Goal: Task Accomplishment & Management: Use online tool/utility

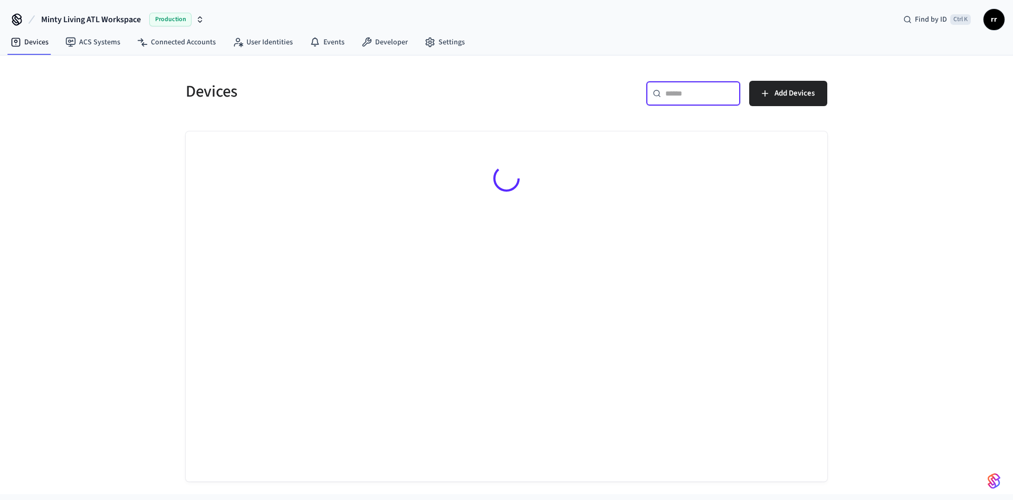
click at [670, 95] on input "text" at bounding box center [699, 93] width 69 height 11
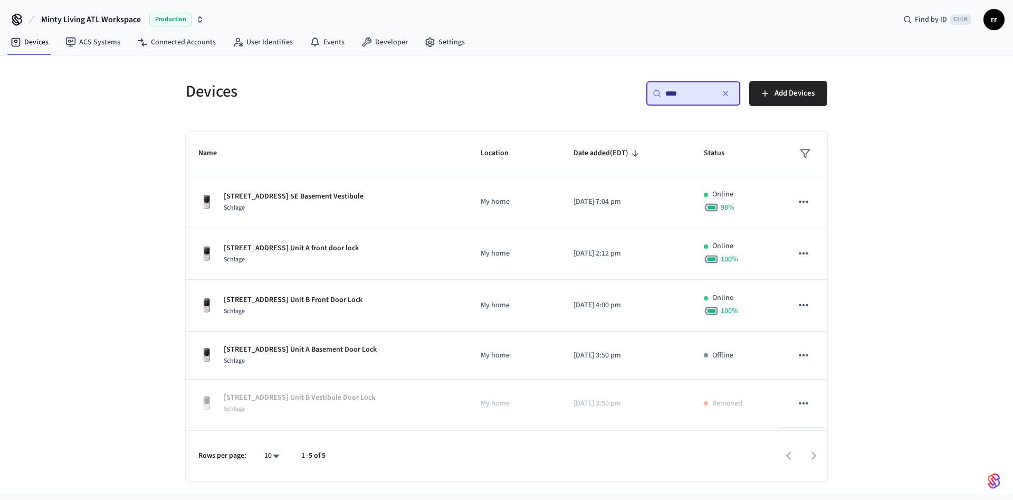
type input "****"
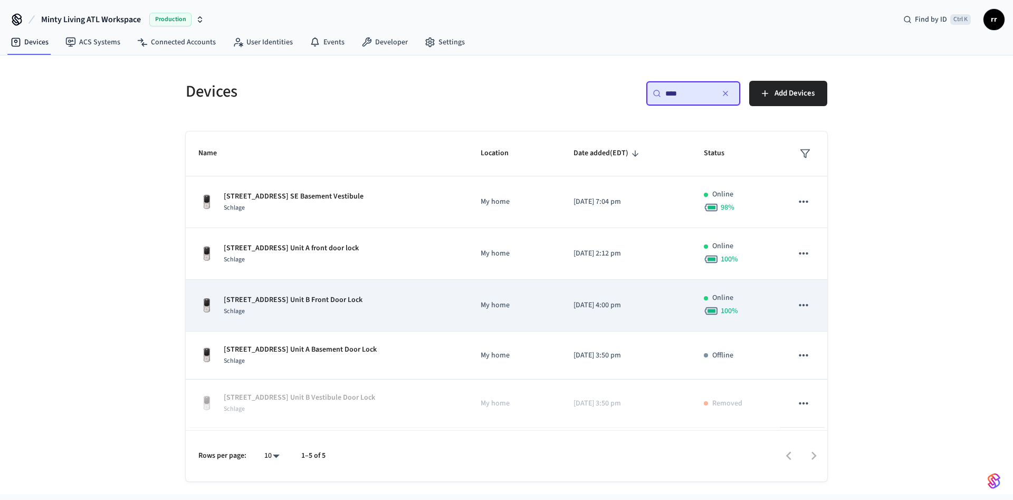
click at [354, 301] on p "[STREET_ADDRESS] Unit B Front Door Lock" at bounding box center [293, 299] width 139 height 11
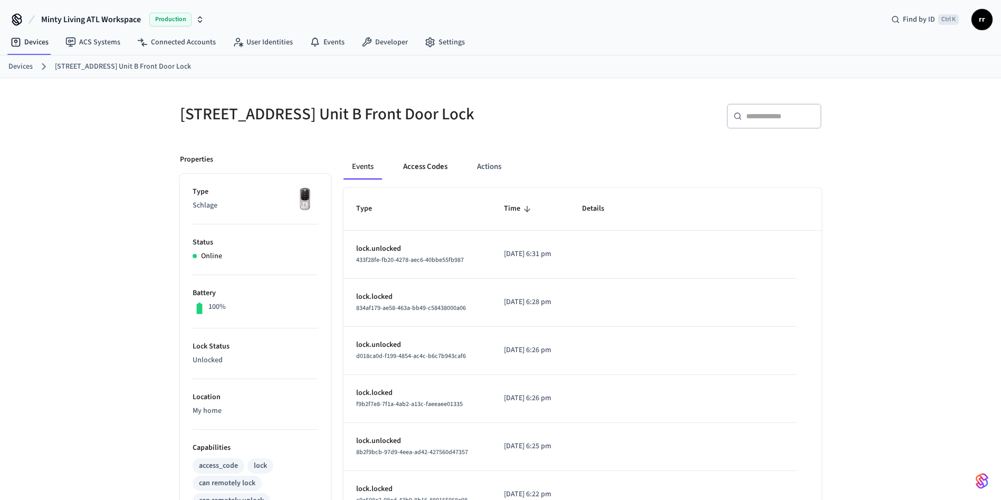
click at [421, 166] on button "Access Codes" at bounding box center [425, 166] width 61 height 25
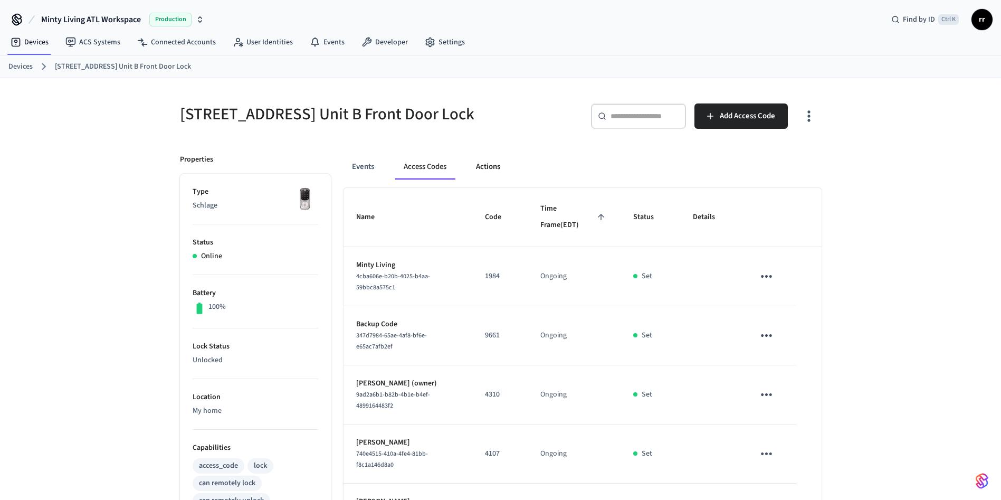
click at [508, 179] on button "Actions" at bounding box center [487, 166] width 41 height 25
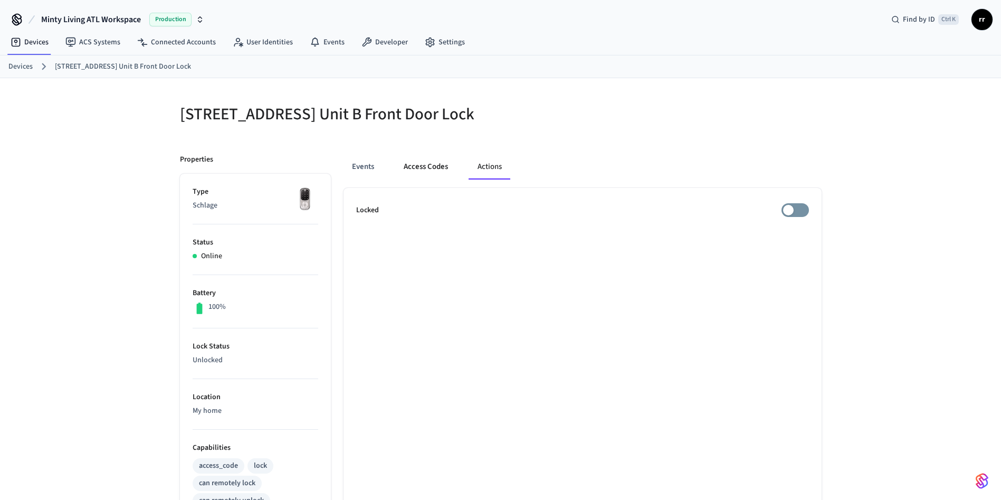
click at [413, 177] on button "Access Codes" at bounding box center [425, 166] width 61 height 25
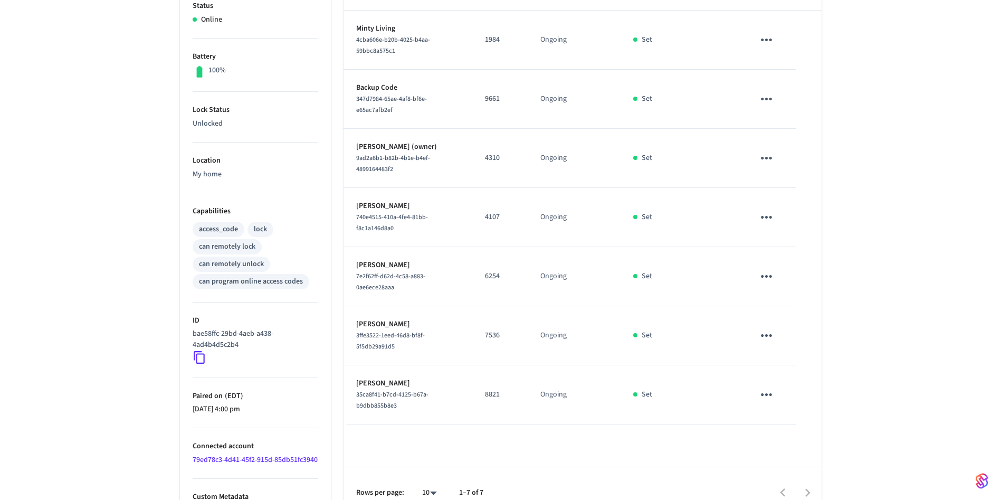
scroll to position [275, 0]
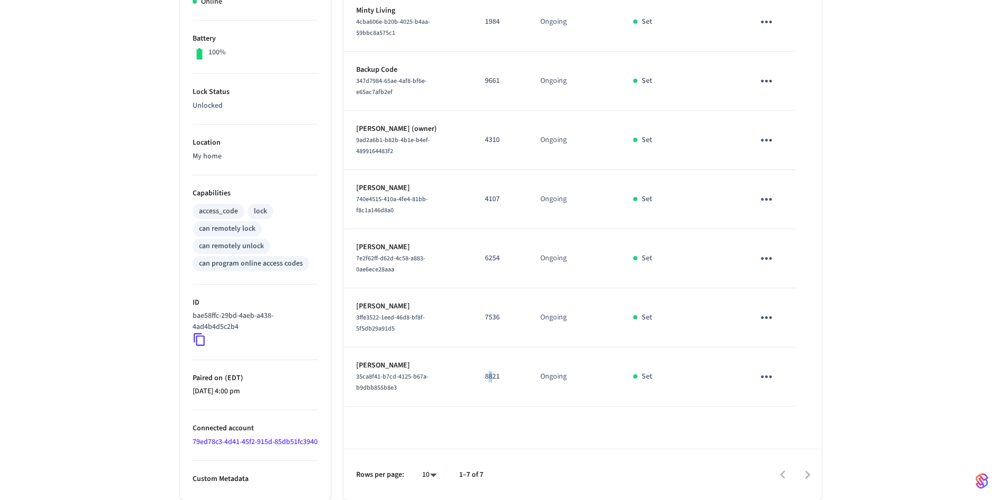
click at [492, 371] on p "8821" at bounding box center [500, 376] width 30 height 11
click at [493, 371] on p "8821" at bounding box center [500, 376] width 30 height 11
copy p "8821"
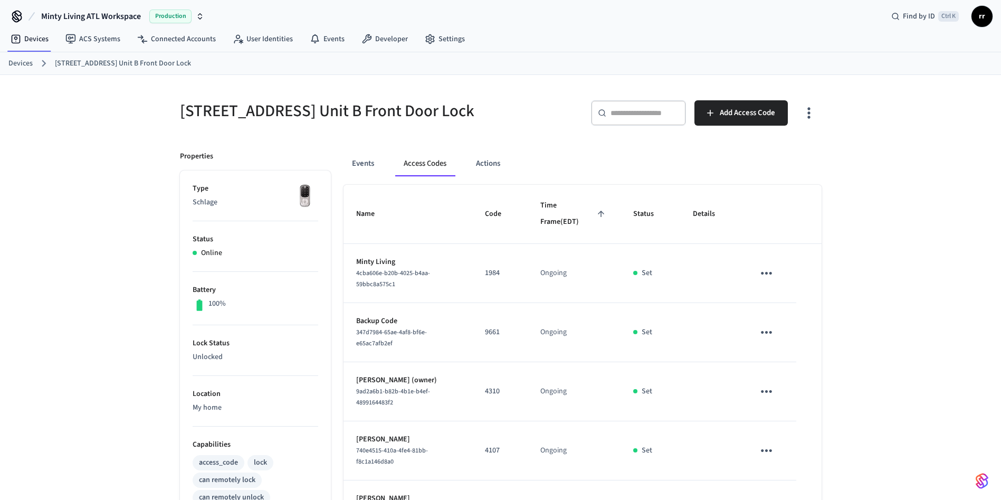
scroll to position [0, 0]
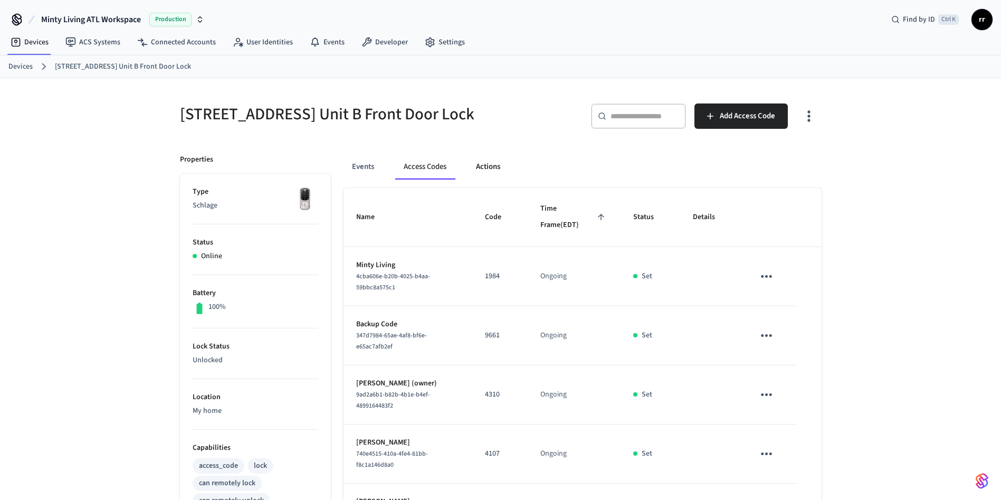
click at [491, 176] on button "Actions" at bounding box center [487, 166] width 41 height 25
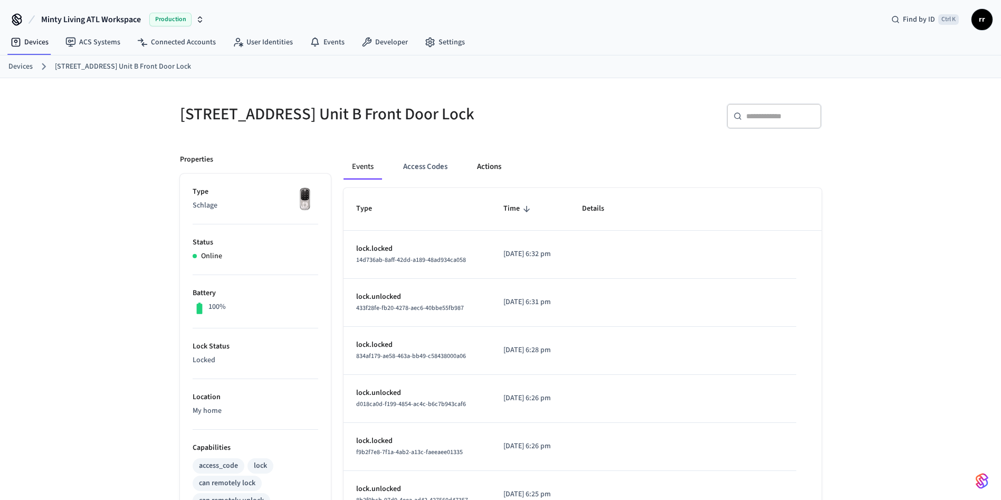
click at [484, 179] on button "Actions" at bounding box center [489, 166] width 41 height 25
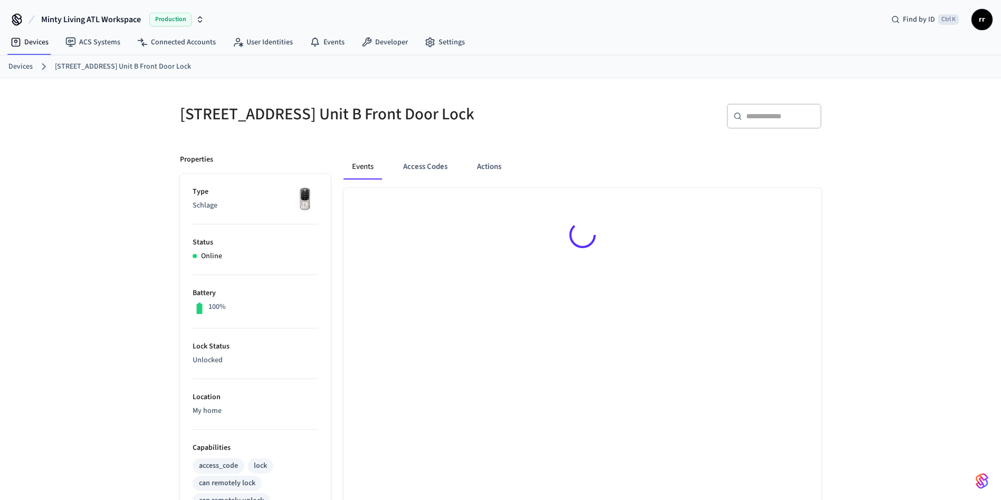
click at [502, 188] on div "Events Access Codes Actions" at bounding box center [582, 171] width 478 height 34
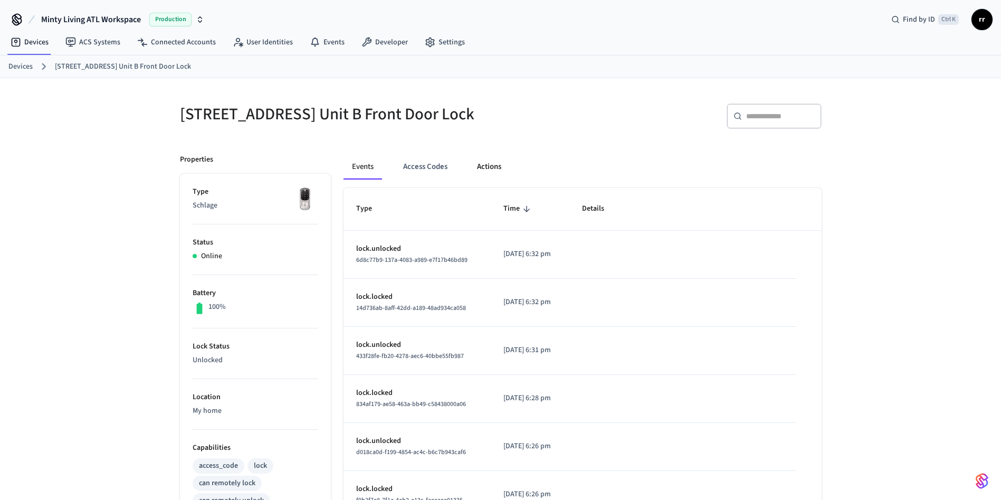
click at [496, 173] on button "Actions" at bounding box center [489, 166] width 41 height 25
click at [418, 173] on button "Access Codes" at bounding box center [425, 166] width 61 height 25
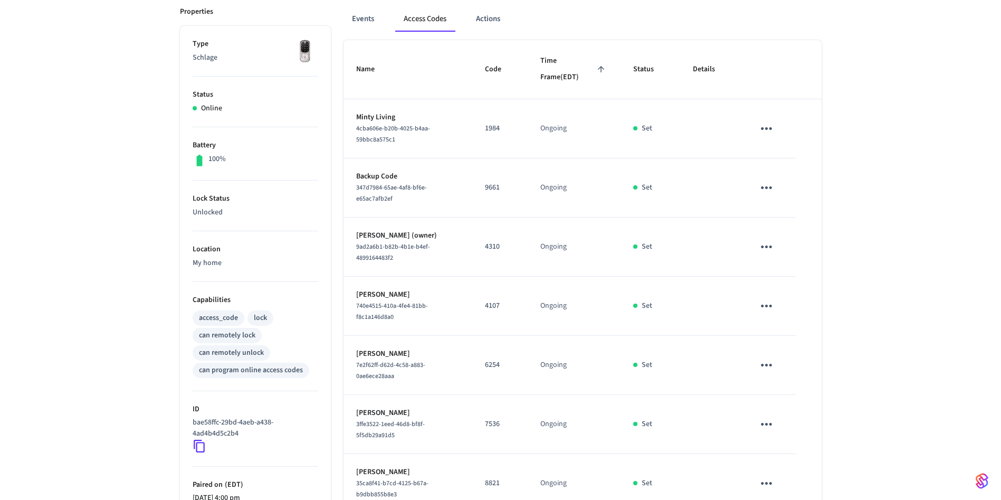
scroll to position [275, 0]
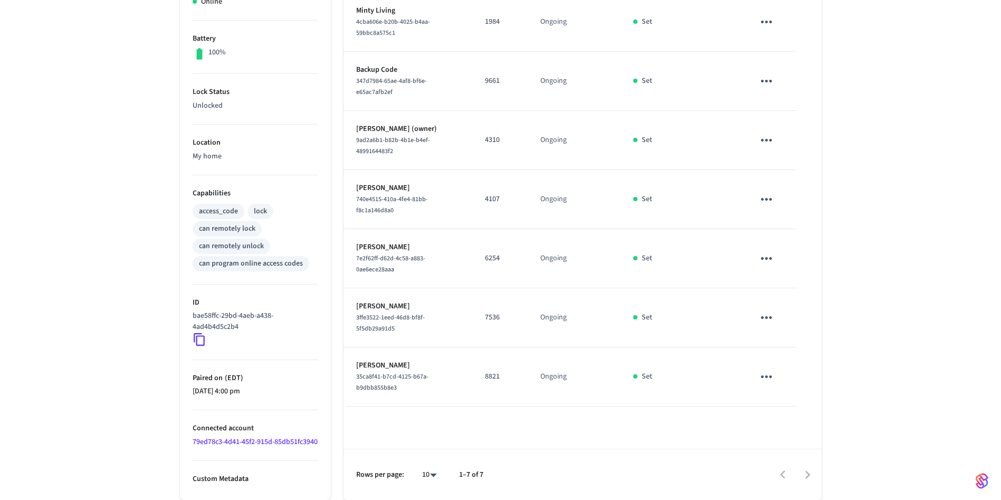
click at [492, 371] on p "8821" at bounding box center [500, 376] width 30 height 11
copy p "8821"
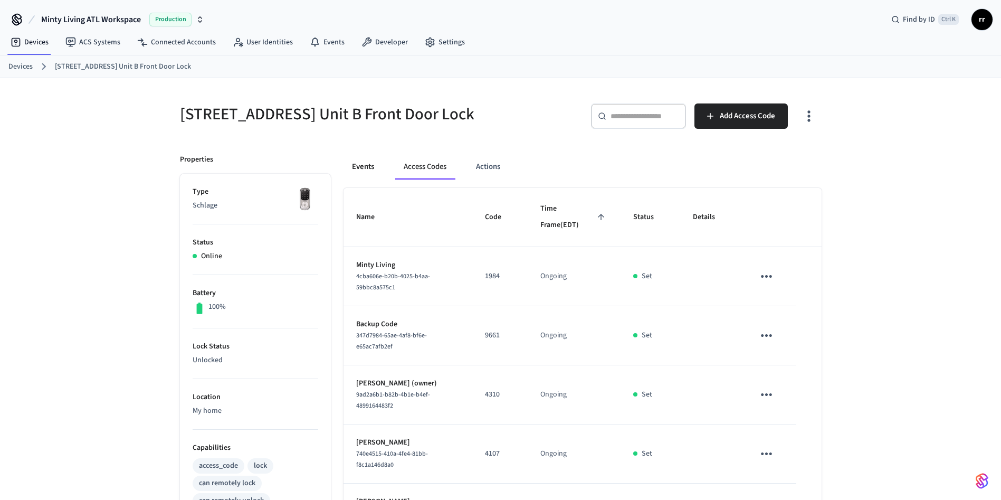
click at [370, 179] on button "Events" at bounding box center [362, 166] width 39 height 25
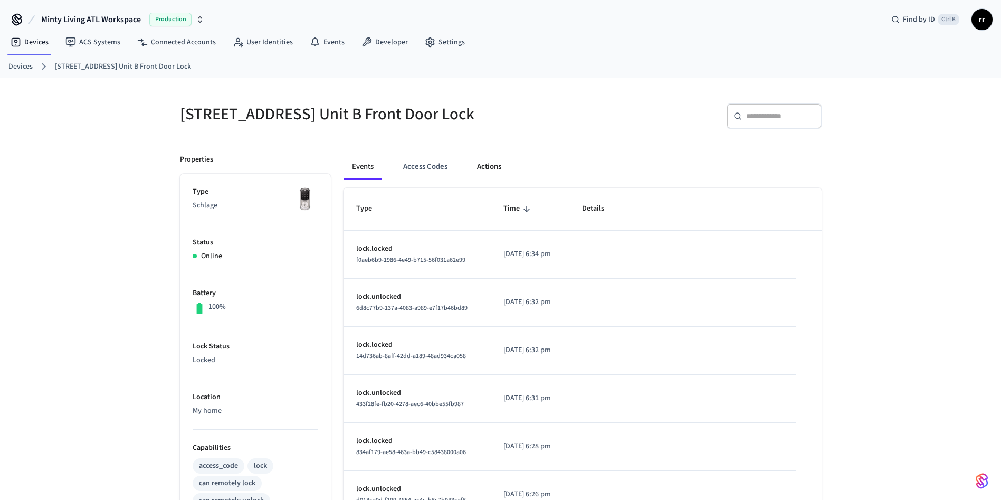
click at [482, 174] on button "Actions" at bounding box center [489, 166] width 41 height 25
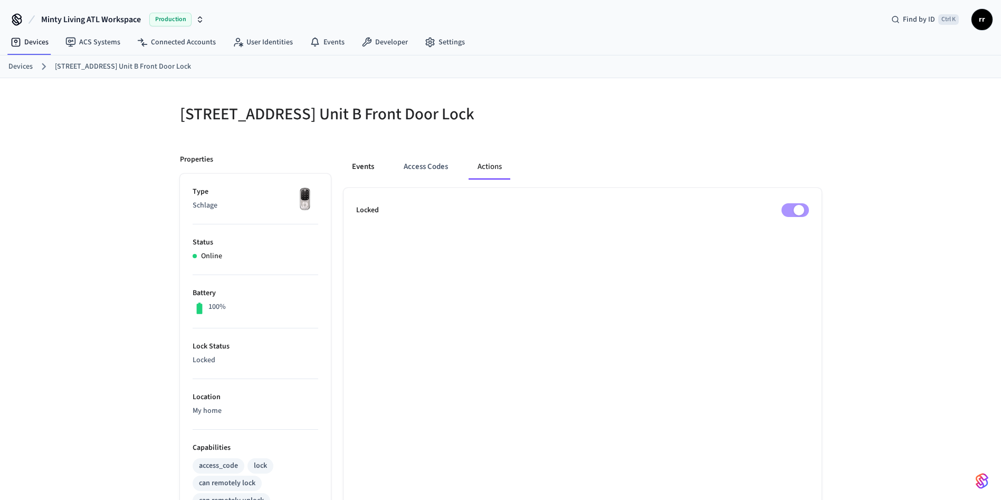
click at [360, 176] on button "Events" at bounding box center [362, 166] width 39 height 25
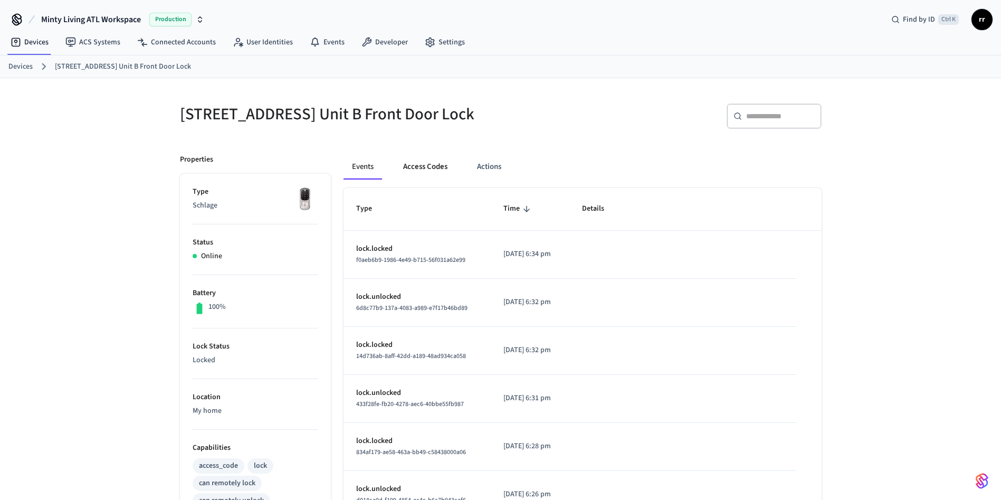
click at [400, 175] on button "Access Codes" at bounding box center [425, 166] width 61 height 25
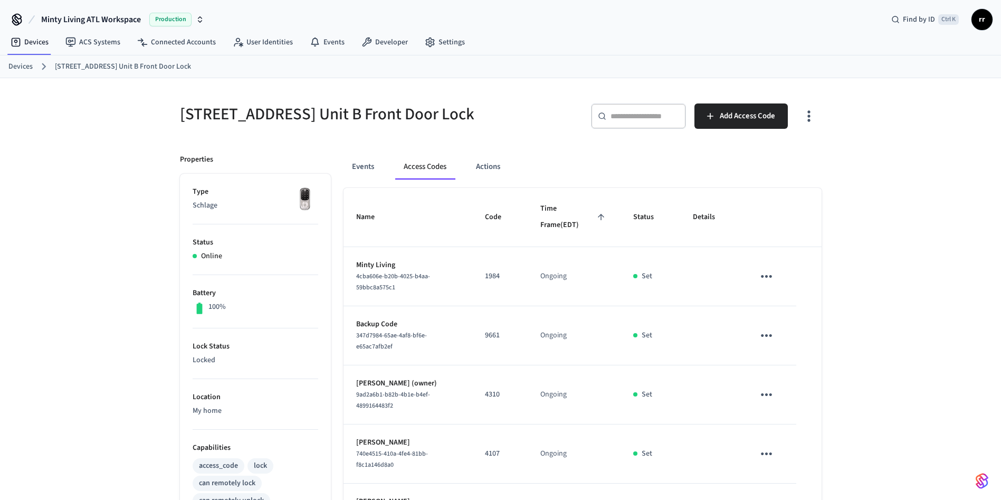
scroll to position [79, 0]
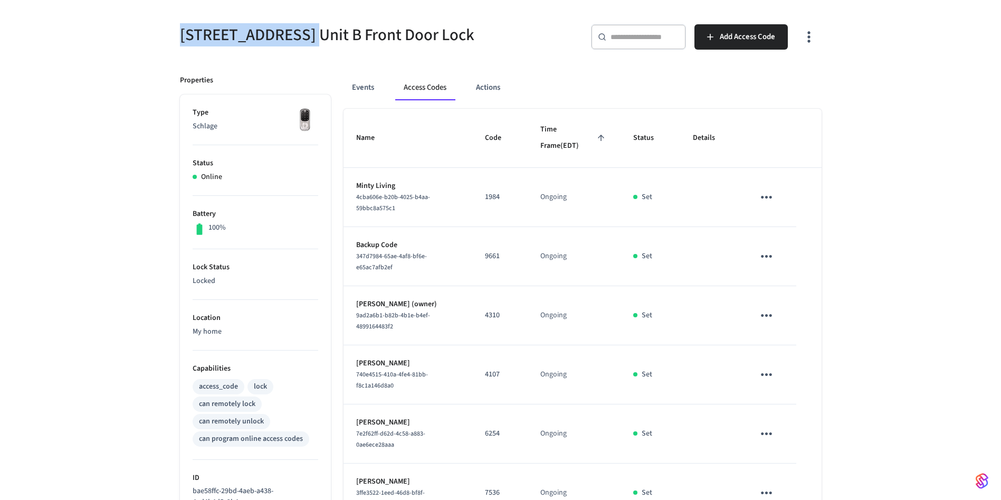
drag, startPoint x: 179, startPoint y: 41, endPoint x: 321, endPoint y: 35, distance: 142.0
click at [321, 35] on div "[STREET_ADDRESS] Unit B Front Door Lock" at bounding box center [330, 35] width 327 height 46
copy h5 "[STREET_ADDRESS]"
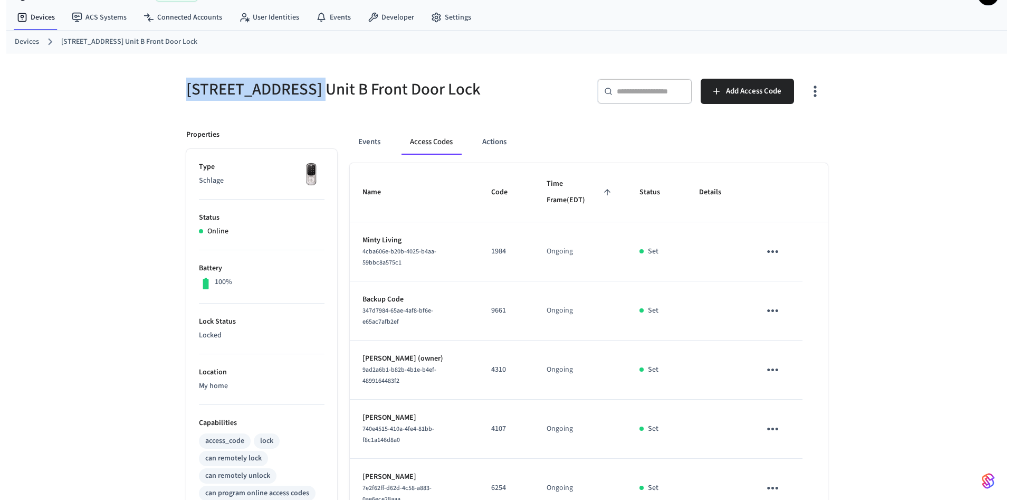
scroll to position [0, 0]
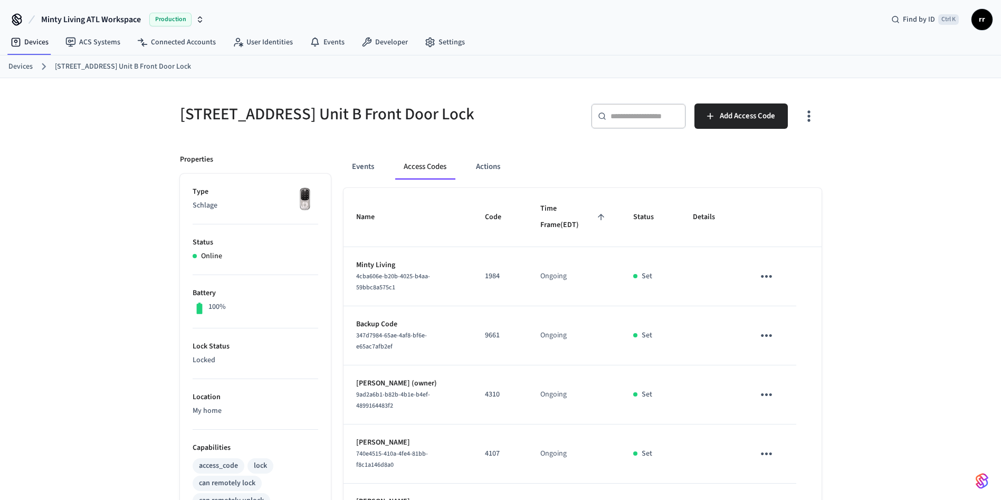
click at [20, 62] on link "Devices" at bounding box center [20, 66] width 24 height 11
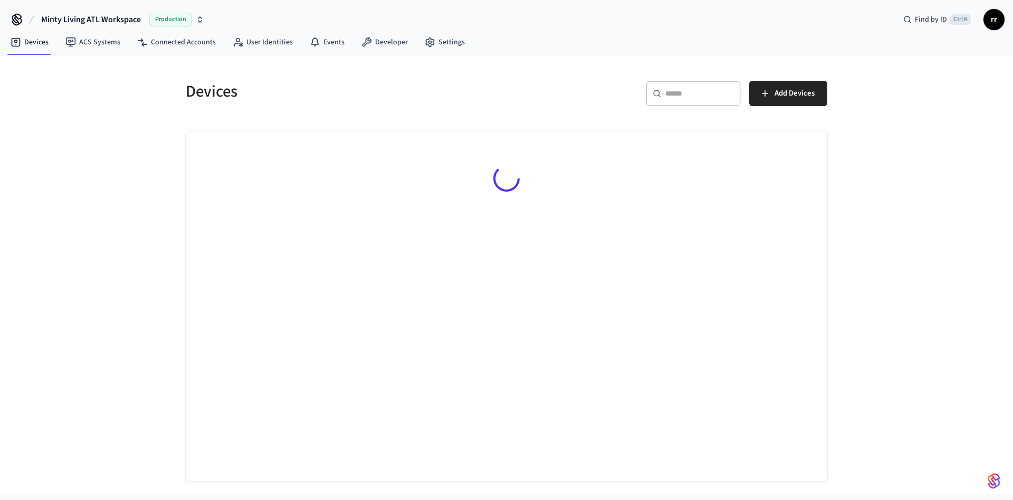
click at [19, 66] on div "Devices ​ ​ Add Devices" at bounding box center [506, 274] width 1013 height 438
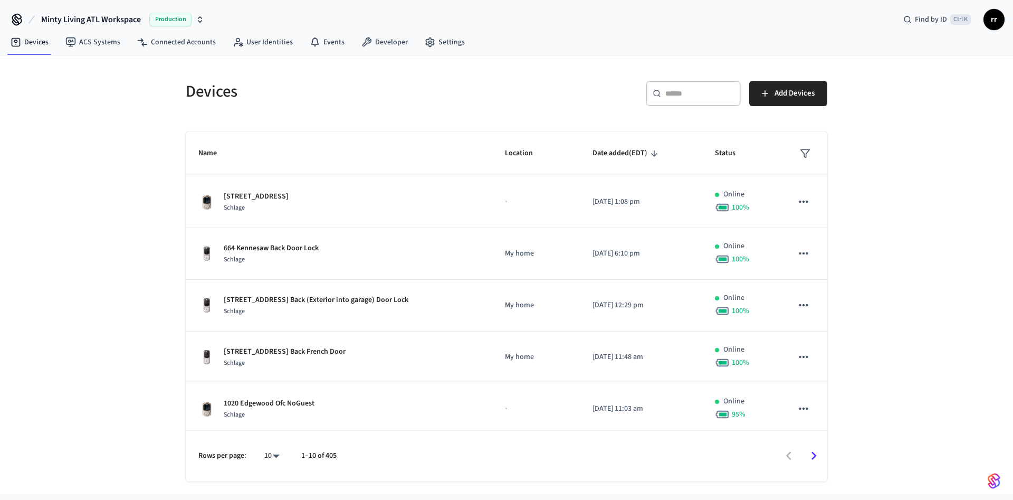
click at [701, 89] on div "​ ​" at bounding box center [693, 93] width 95 height 25
paste input "**********"
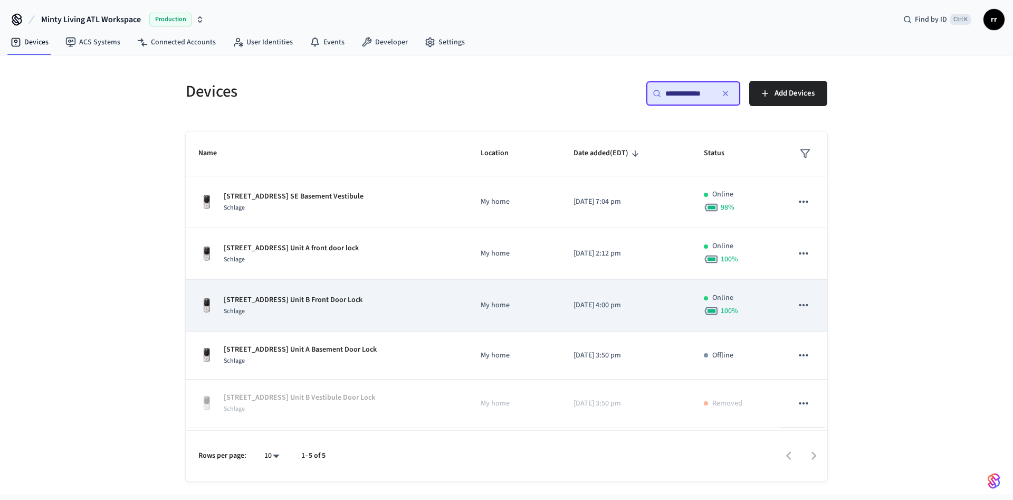
scroll to position [0, 4]
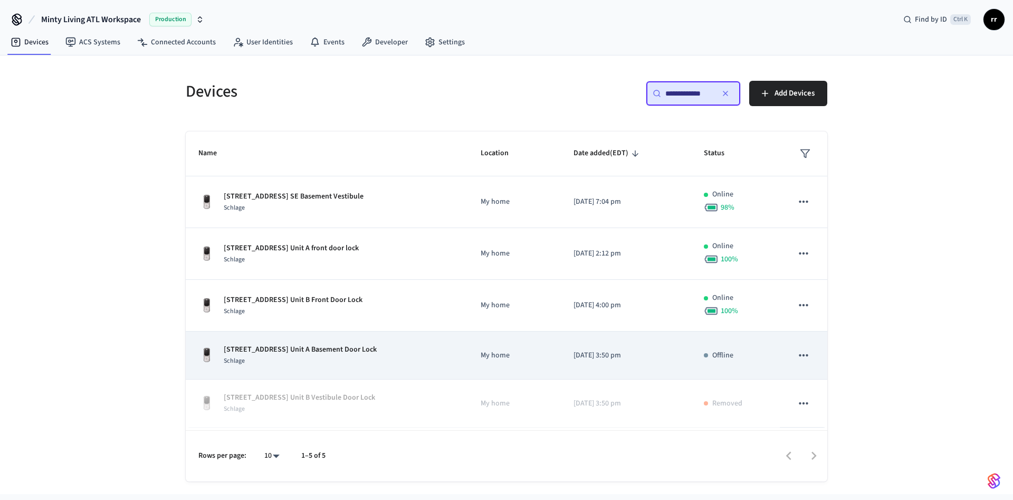
type input "**********"
